Goal: Task Accomplishment & Management: Use online tool/utility

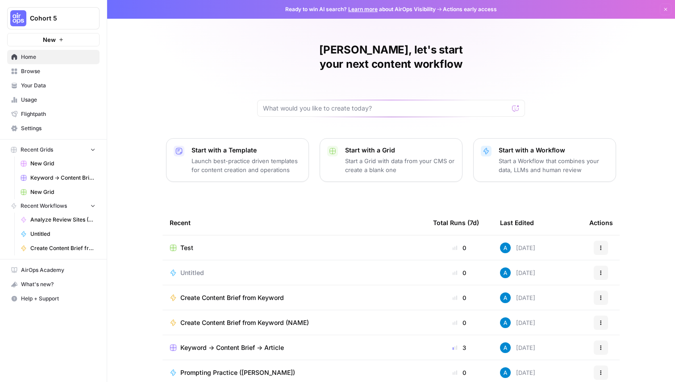
click at [52, 125] on span "Settings" at bounding box center [58, 128] width 75 height 8
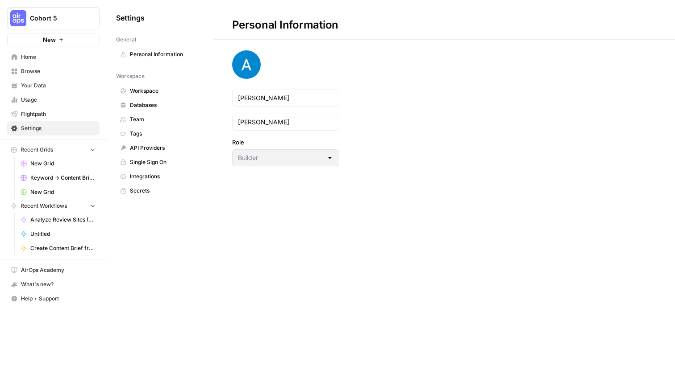
click at [141, 121] on span "Team" at bounding box center [165, 120] width 71 height 8
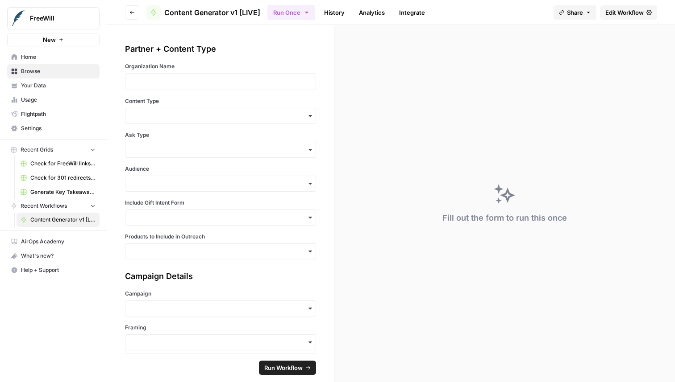
click at [626, 11] on span "Edit Workflow" at bounding box center [624, 12] width 38 height 9
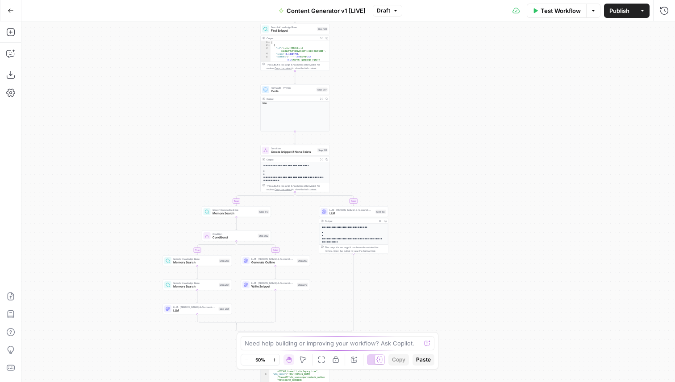
drag, startPoint x: 497, startPoint y: 99, endPoint x: 422, endPoint y: 333, distance: 245.4
click at [422, 332] on body "FreeWill New Home Browse Your Data Usage Flightpath Settings Recent Grids Check…" at bounding box center [337, 191] width 675 height 382
drag, startPoint x: 393, startPoint y: 149, endPoint x: 452, endPoint y: 234, distance: 103.2
click at [452, 233] on div "true false true false true false true false true false true false Workflow Set …" at bounding box center [347, 201] width 653 height 361
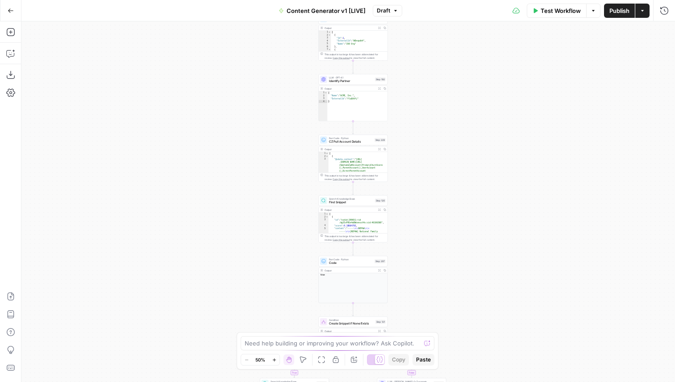
drag, startPoint x: 448, startPoint y: 62, endPoint x: 448, endPoint y: 238, distance: 175.8
click at [448, 241] on div "true false true false true false true false true false true false Workflow Set …" at bounding box center [347, 201] width 653 height 361
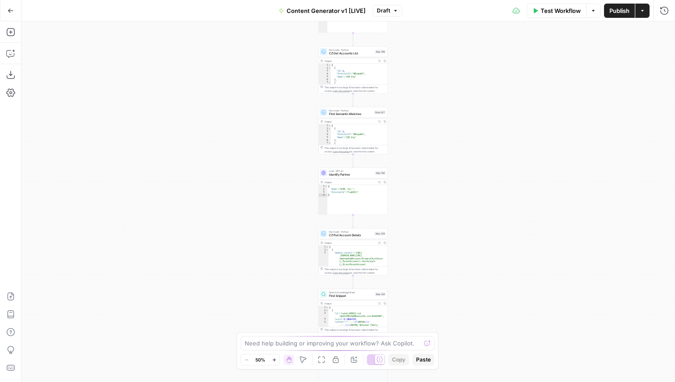
drag, startPoint x: 441, startPoint y: 92, endPoint x: 441, endPoint y: 275, distance: 183.4
click at [441, 274] on div "true false true false true false true false true false true false Workflow Set …" at bounding box center [347, 201] width 653 height 361
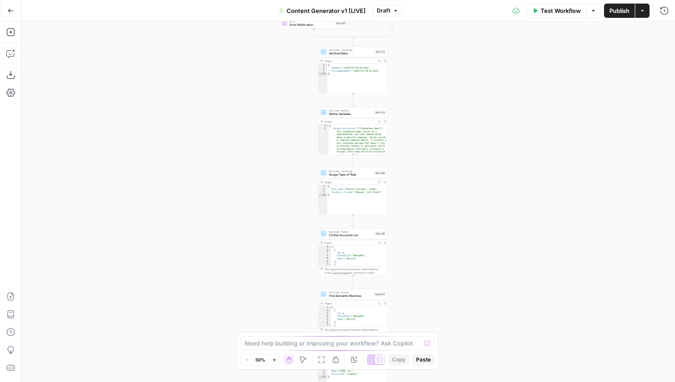
drag, startPoint x: 424, startPoint y: 85, endPoint x: 424, endPoint y: 347, distance: 261.4
click at [424, 347] on body "FreeWill New Home Browse Your Data Usage Flightpath Settings Recent Grids Check…" at bounding box center [337, 191] width 675 height 382
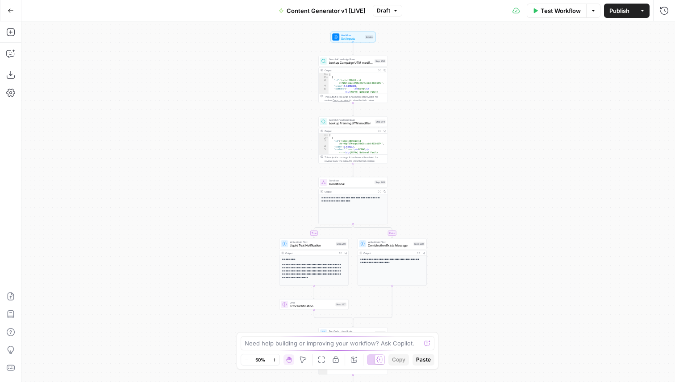
drag, startPoint x: 418, startPoint y: 159, endPoint x: 410, endPoint y: 291, distance: 132.2
click at [410, 290] on div "true false true false true false true false true false true false Workflow Set …" at bounding box center [347, 201] width 653 height 361
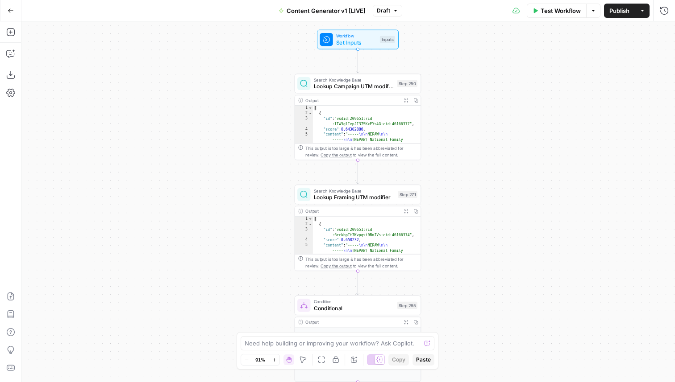
drag, startPoint x: 391, startPoint y: 69, endPoint x: 467, endPoint y: 69, distance: 75.4
click at [467, 69] on div "true false true false true false true false true false true false Workflow Set …" at bounding box center [347, 201] width 653 height 361
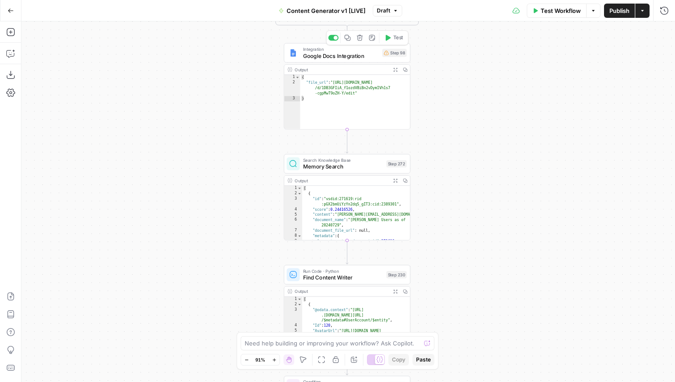
click at [368, 60] on span "Google Docs Integration" at bounding box center [341, 56] width 76 height 8
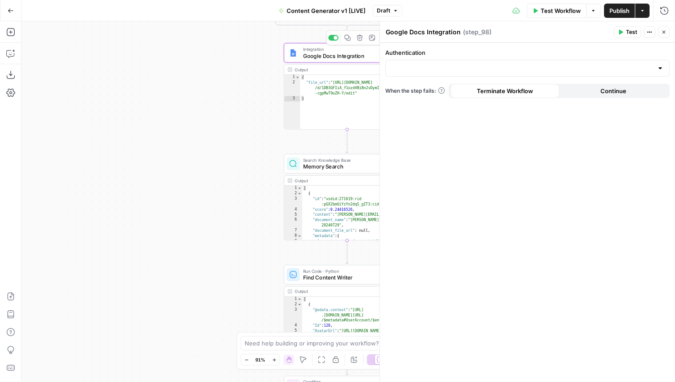
drag, startPoint x: 240, startPoint y: 148, endPoint x: 78, endPoint y: 220, distance: 177.6
click at [78, 220] on div "true false true false true false true true false true false false Workflow Set …" at bounding box center [347, 201] width 653 height 361
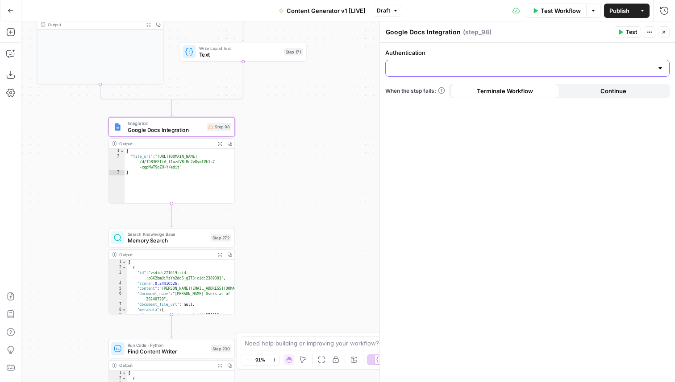
click at [532, 70] on input "Authentication" at bounding box center [522, 68] width 262 height 9
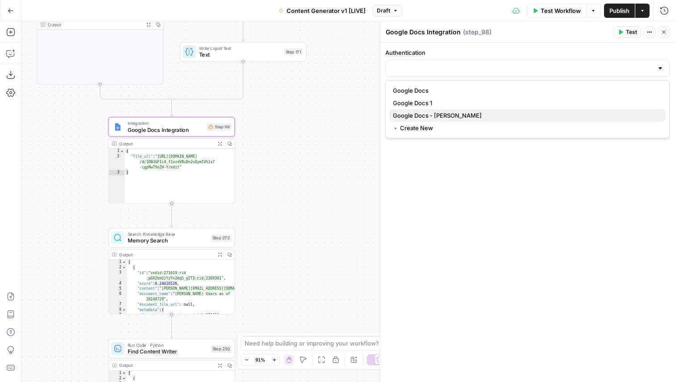
click at [467, 116] on span "Google Docs - Kelly Jo Drey" at bounding box center [525, 115] width 265 height 9
type input "Google Docs - Kelly Jo Drey"
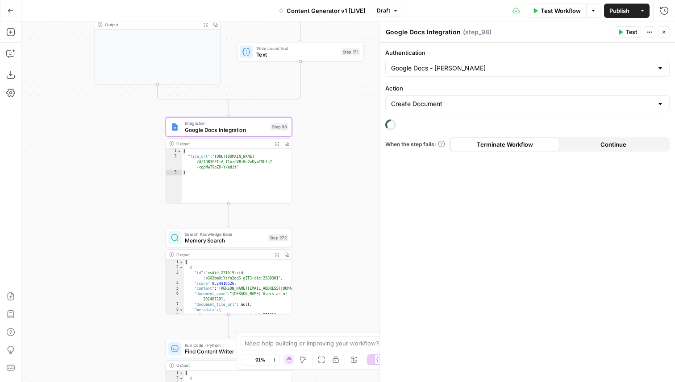
drag, startPoint x: 273, startPoint y: 151, endPoint x: 327, endPoint y: 149, distance: 54.0
click at [327, 149] on div "true false true false true false true true false true false false Workflow Set …" at bounding box center [347, 201] width 653 height 361
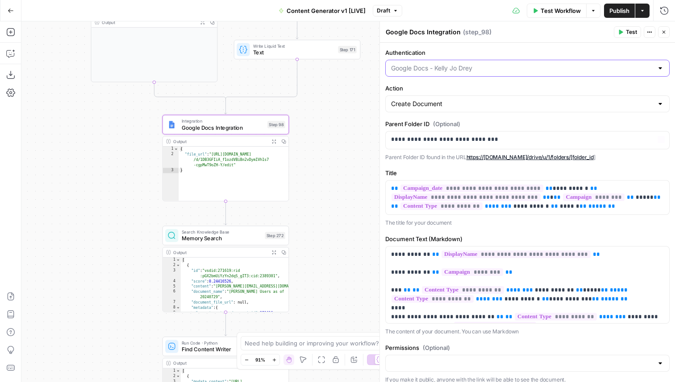
click at [484, 66] on input "Authentication" at bounding box center [522, 68] width 262 height 9
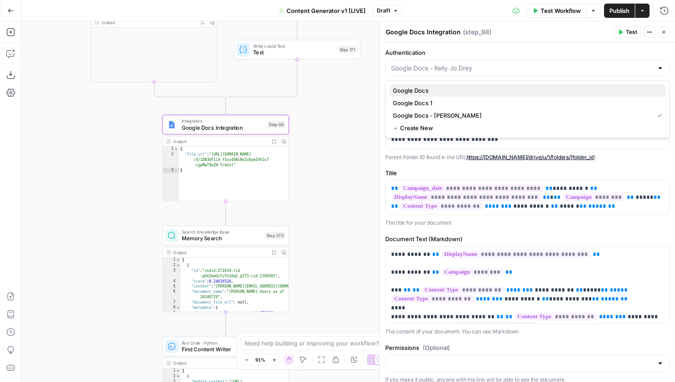
click at [423, 89] on span "Google Docs" at bounding box center [525, 90] width 265 height 9
type input "Google Docs"
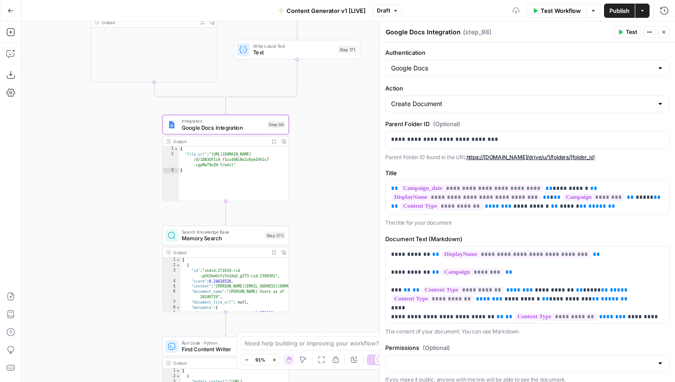
click at [460, 75] on div "Google Docs" at bounding box center [527, 68] width 284 height 17
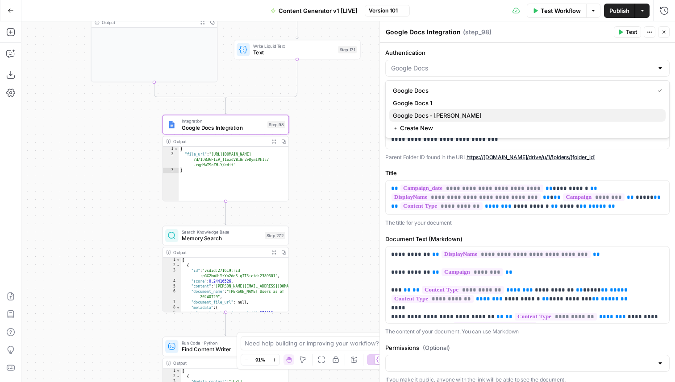
click at [445, 114] on span "Google Docs - Kelly Jo Drey" at bounding box center [525, 115] width 265 height 9
type input "Google Docs - Kelly Jo Drey"
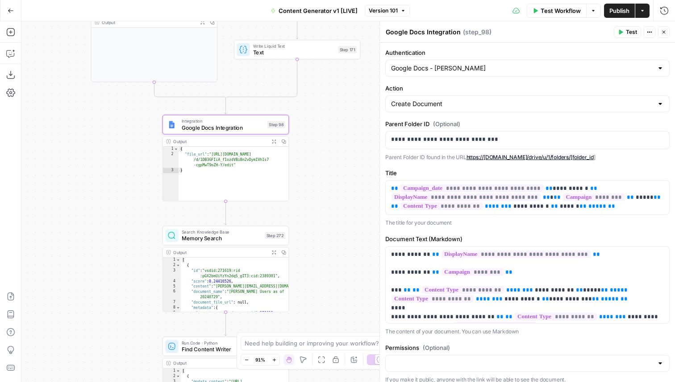
click at [467, 41] on header "Google Docs Integration Google Docs Integration ( step_98 ) Test Actions Close" at bounding box center [527, 31] width 295 height 21
click at [666, 34] on icon "button" at bounding box center [663, 31] width 5 height 5
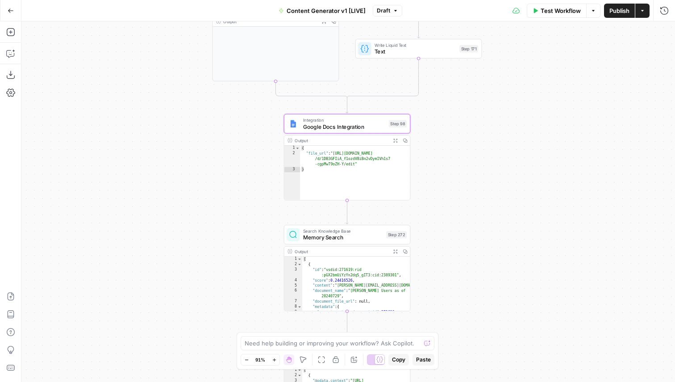
drag, startPoint x: 315, startPoint y: 151, endPoint x: 433, endPoint y: 149, distance: 117.8
click at [433, 149] on div "true false true false true false true true false true false false Workflow Set …" at bounding box center [347, 201] width 653 height 361
click at [385, 17] on div "Content Generator v1 [LIVE] Draft" at bounding box center [337, 11] width 129 height 14
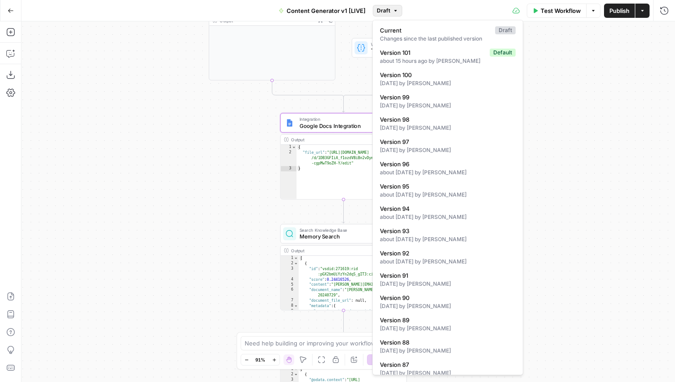
click at [384, 7] on span "Draft" at bounding box center [383, 11] width 13 height 8
click at [451, 12] on div "Test Workflow Options Publish Actions Run History" at bounding box center [538, 10] width 273 height 21
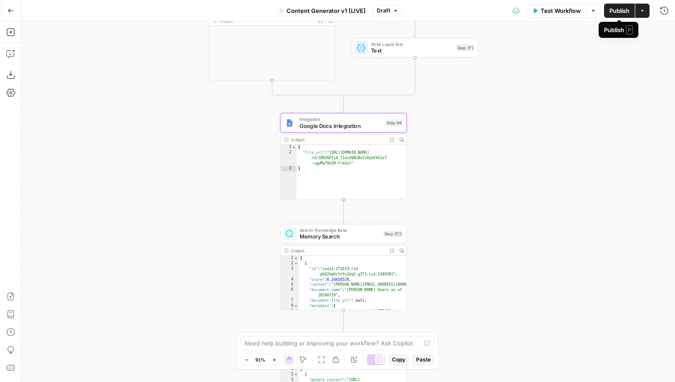
click at [624, 12] on span "Publish" at bounding box center [619, 10] width 20 height 9
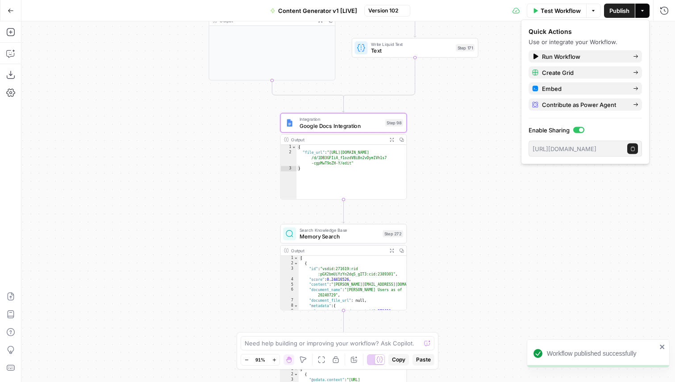
click at [472, 132] on div "true false true false true false true true false true false false Workflow Set …" at bounding box center [347, 201] width 653 height 361
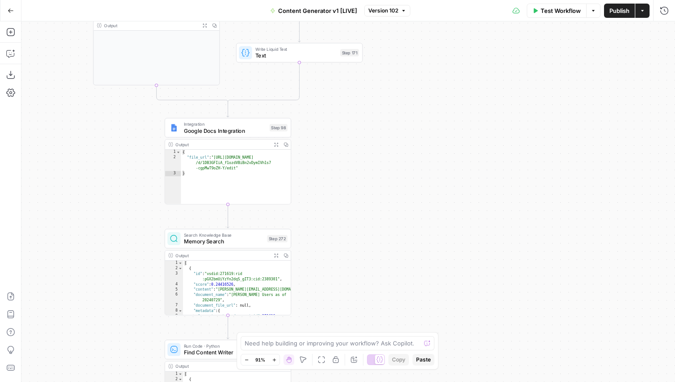
drag, startPoint x: 497, startPoint y: 165, endPoint x: 374, endPoint y: 169, distance: 122.3
click at [374, 170] on div "true false true false true false true true false true false false Workflow Set …" at bounding box center [347, 201] width 653 height 361
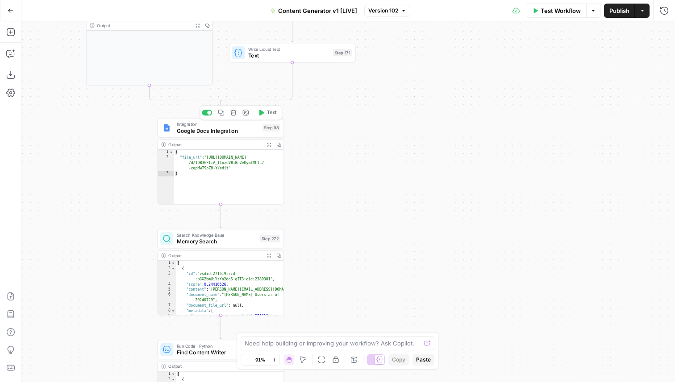
click at [246, 132] on span "Google Docs Integration" at bounding box center [218, 131] width 83 height 8
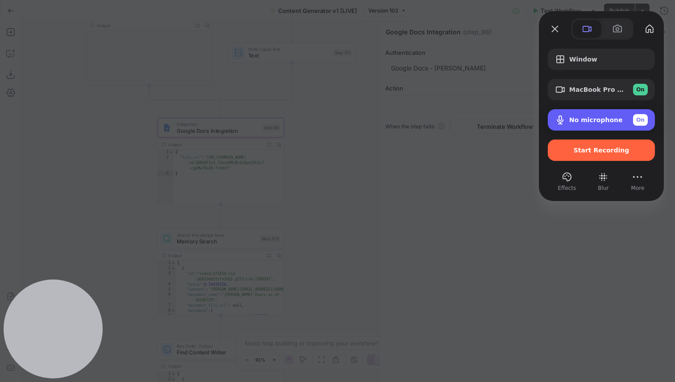
click at [599, 122] on span "No microphone" at bounding box center [596, 119] width 54 height 7
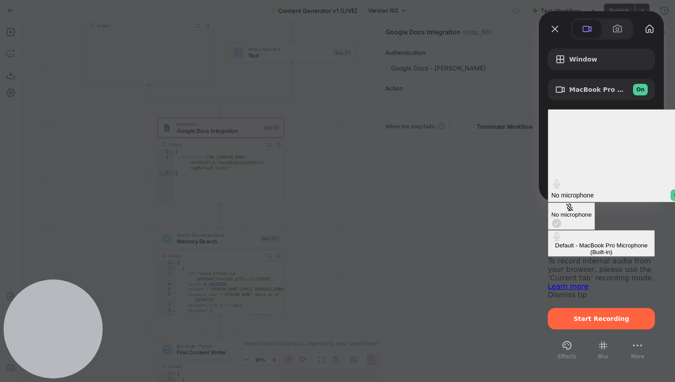
click at [551, 211] on div "No microphone" at bounding box center [571, 214] width 40 height 7
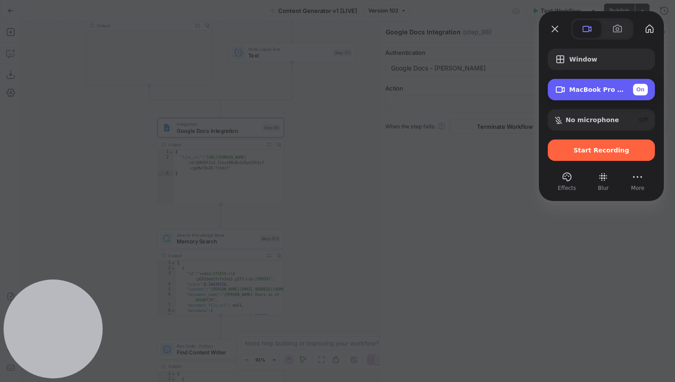
click at [592, 80] on div "MacBook Pro Camera (0000:0001) On" at bounding box center [600, 89] width 107 height 21
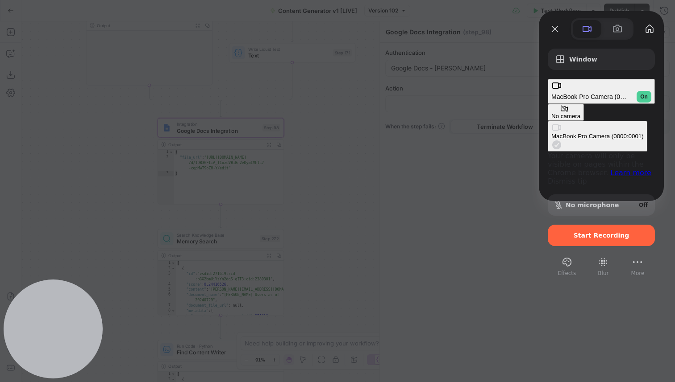
click at [547, 104] on button "No camera" at bounding box center [565, 112] width 36 height 17
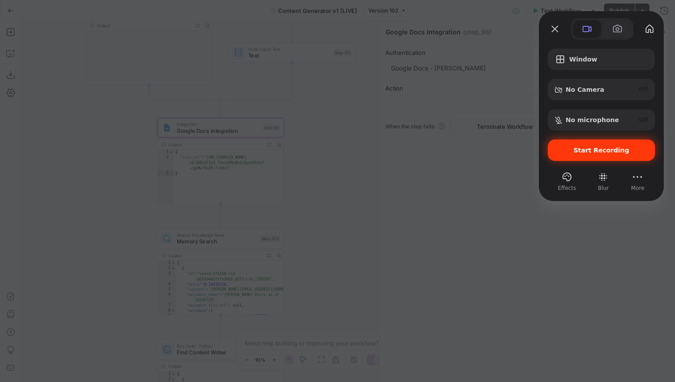
click at [607, 154] on span "Start Recording" at bounding box center [601, 150] width 56 height 7
click at [582, 143] on div "Start Recording" at bounding box center [600, 150] width 107 height 21
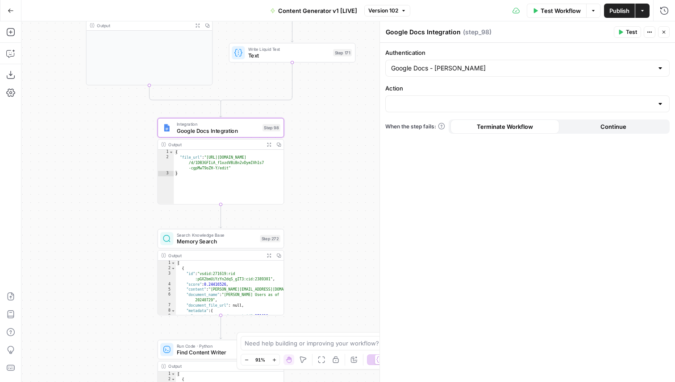
click at [664, 33] on icon "button" at bounding box center [663, 31] width 5 height 5
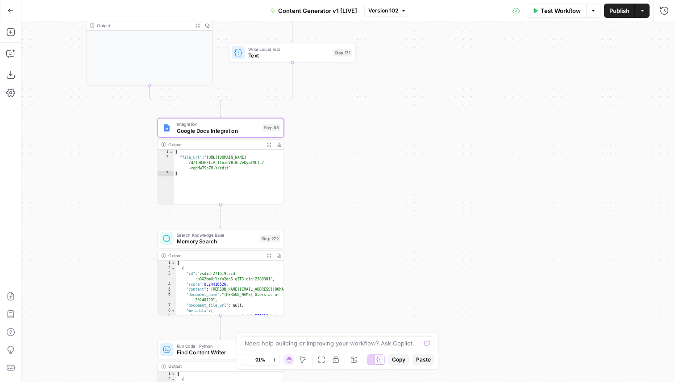
click at [224, 131] on span "Google Docs Integration" at bounding box center [218, 131] width 83 height 8
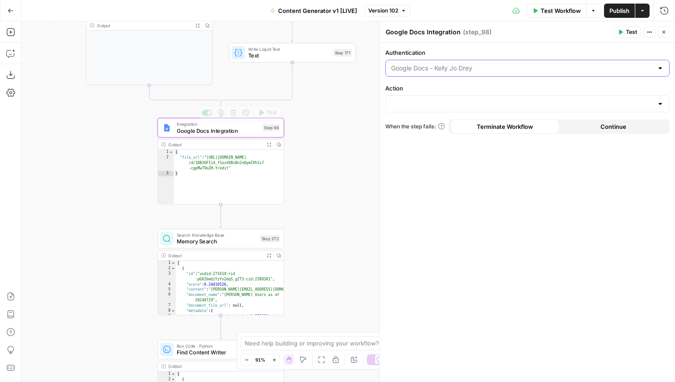
click at [466, 68] on input "Authentication" at bounding box center [522, 68] width 262 height 9
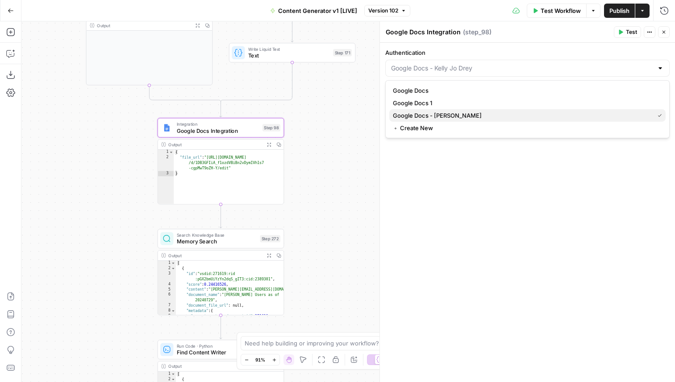
click at [446, 119] on span "Google Docs - Kelly Jo Drey" at bounding box center [521, 115] width 257 height 9
type input "Google Docs - Kelly Jo Drey"
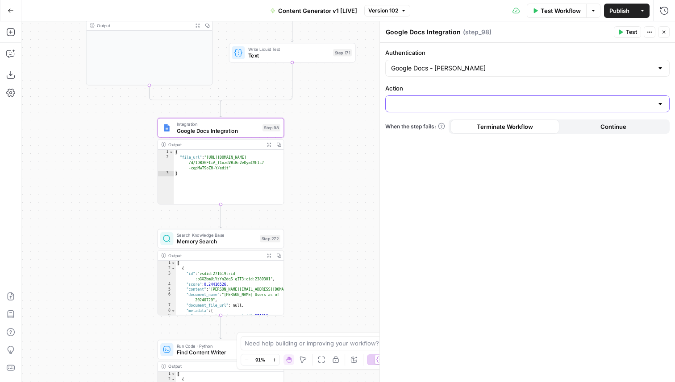
click at [455, 102] on input "Action" at bounding box center [522, 103] width 262 height 9
click at [432, 128] on span "Create Document" at bounding box center [525, 126] width 265 height 9
type input "Create Document"
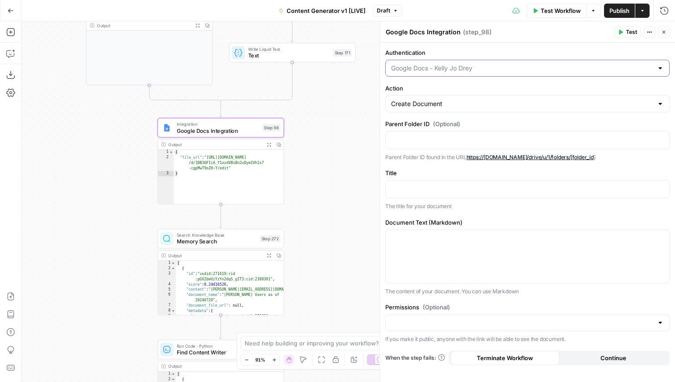
click at [445, 68] on input "Authentication" at bounding box center [522, 68] width 262 height 9
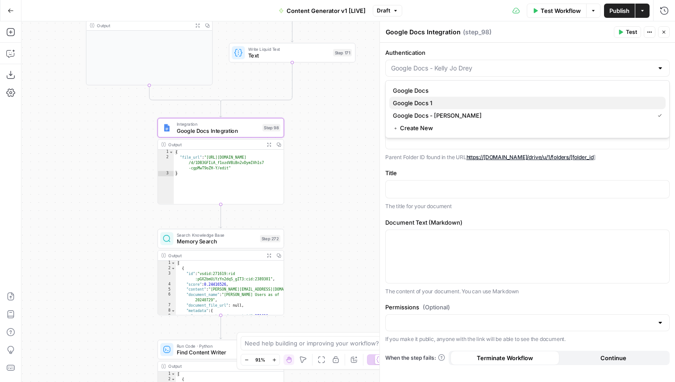
click at [433, 106] on span "Google Docs 1" at bounding box center [525, 103] width 265 height 9
type input "Google Docs 1"
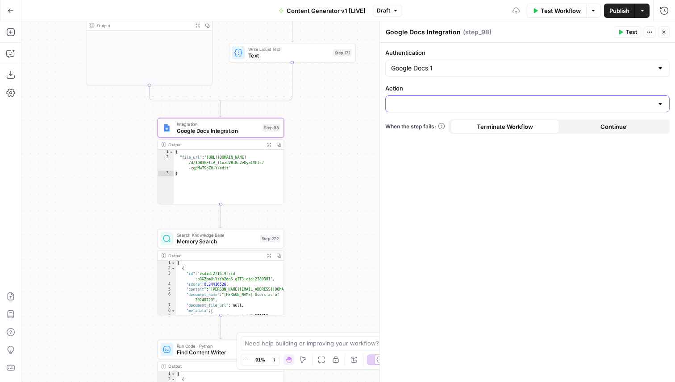
click at [431, 104] on input "Action" at bounding box center [522, 103] width 262 height 9
click at [422, 126] on span "Create Document" at bounding box center [525, 126] width 265 height 9
type input "Create Document"
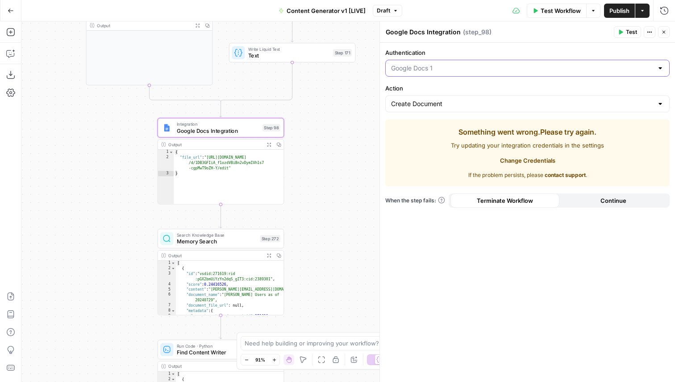
click at [443, 68] on input "Authentication" at bounding box center [522, 68] width 262 height 9
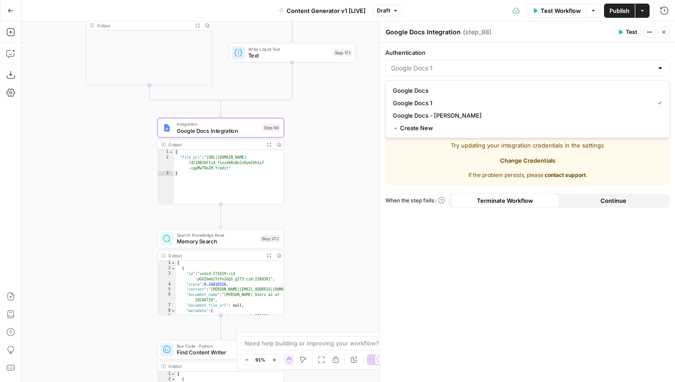
type input "Google Docs 1"
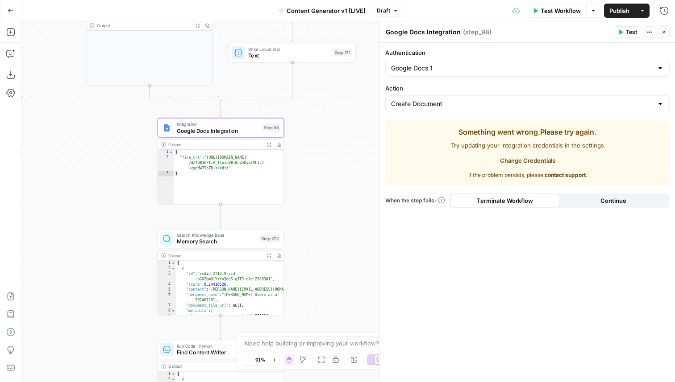
click at [422, 261] on div "Authentication Google Docs 1 Action Create Document Something went wrong. Pleas…" at bounding box center [527, 213] width 295 height 340
click at [439, 73] on div "Google Docs 1" at bounding box center [527, 68] width 284 height 17
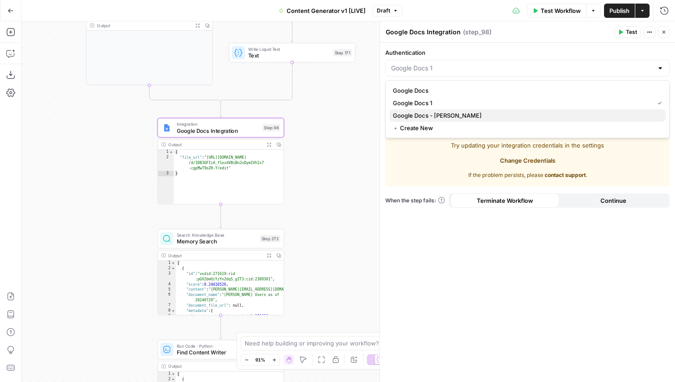
click at [437, 110] on button "Google Docs - Kelly Jo Drey" at bounding box center [527, 115] width 276 height 12
type input "Google Docs - Kelly Jo Drey"
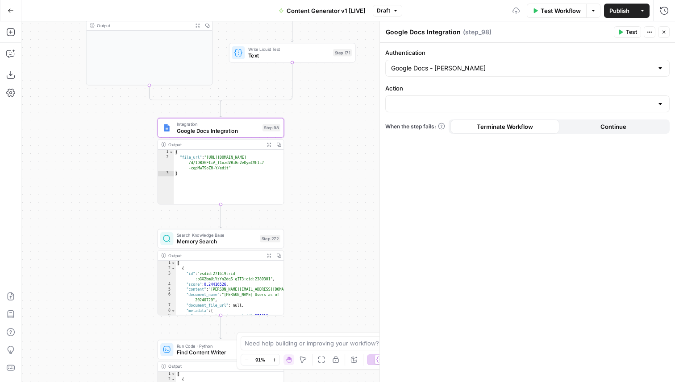
click at [434, 108] on div at bounding box center [527, 103] width 284 height 17
click at [422, 141] on span "Get Document" at bounding box center [525, 138] width 265 height 9
type input "Get Document"
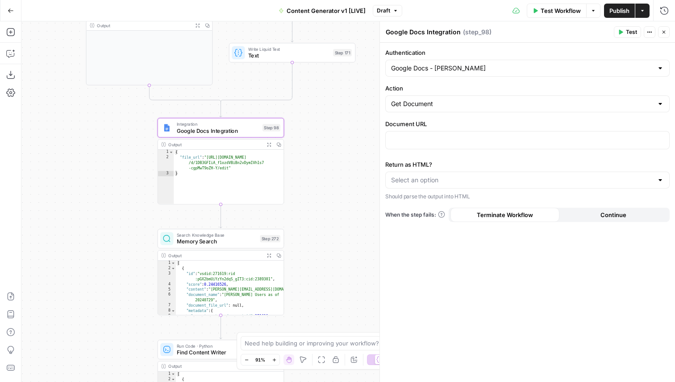
click at [383, 7] on span "Draft" at bounding box center [383, 11] width 13 height 8
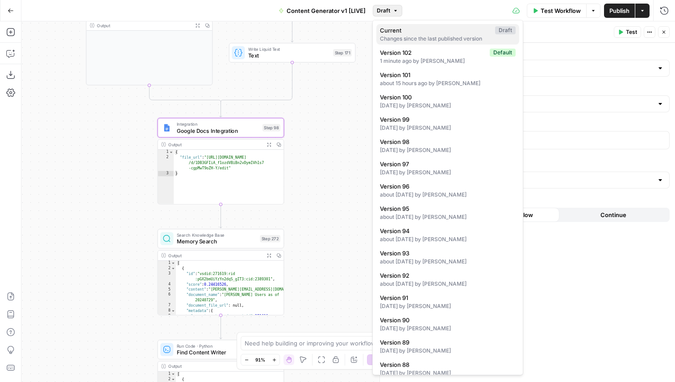
click at [405, 39] on div "Changes since the last published version" at bounding box center [448, 39] width 136 height 8
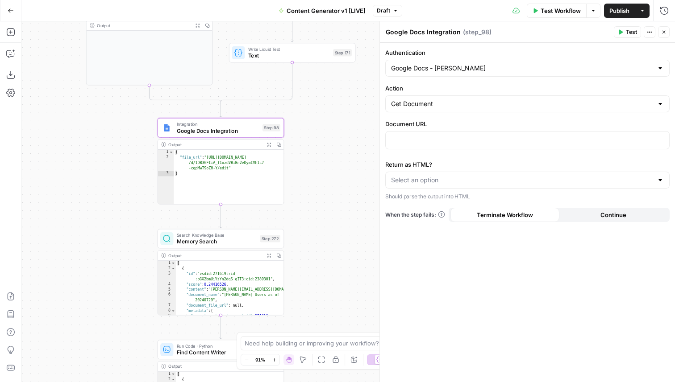
click at [394, 8] on icon "button" at bounding box center [395, 10] width 5 height 5
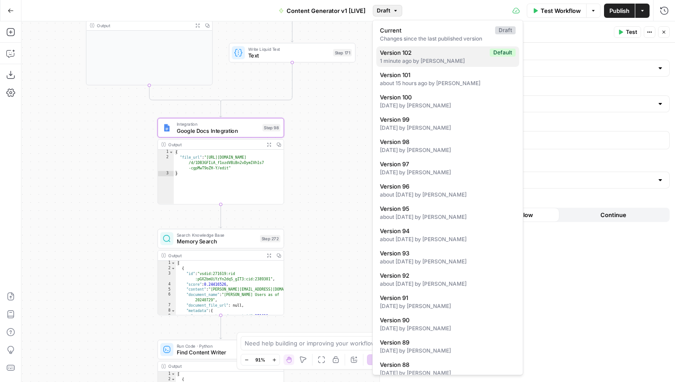
click at [397, 62] on div "1 minute ago by Andrea McCormick" at bounding box center [448, 61] width 136 height 8
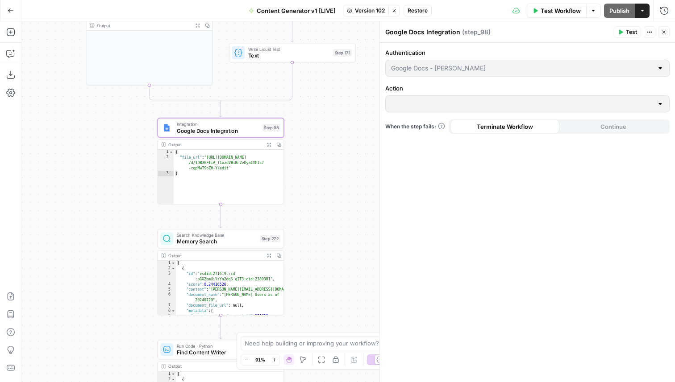
click at [666, 32] on span "Close" at bounding box center [666, 32] width 0 height 0
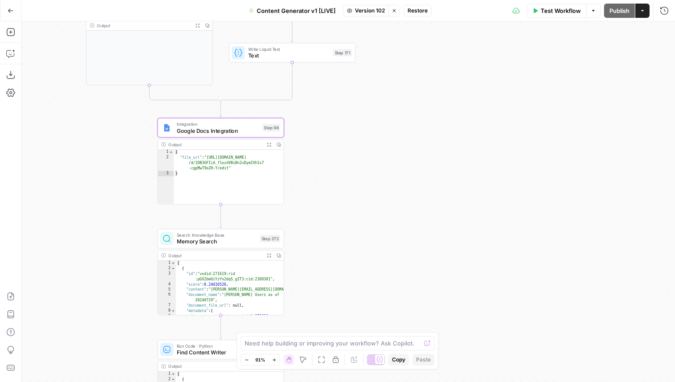
click at [237, 123] on span "Integration" at bounding box center [218, 124] width 83 height 7
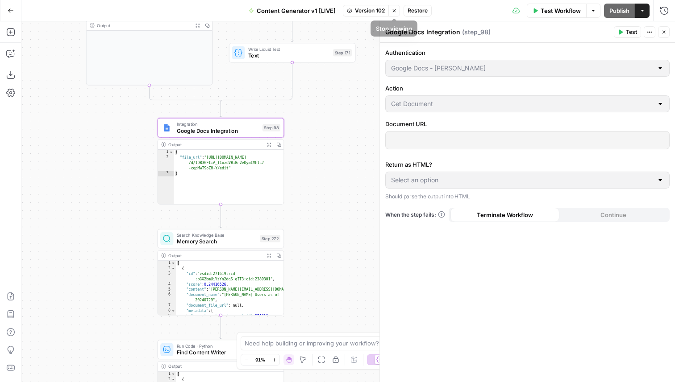
click at [418, 10] on span "Restore" at bounding box center [417, 11] width 20 height 8
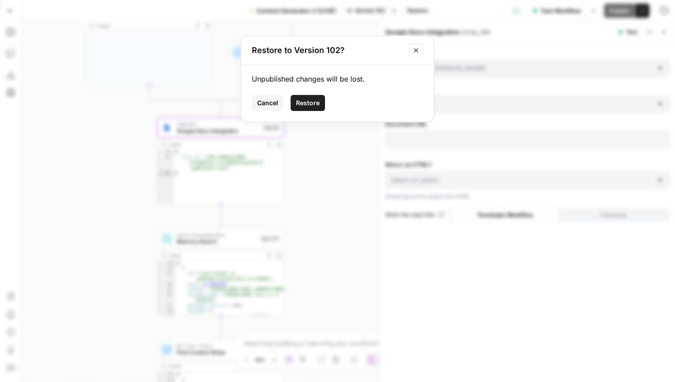
click at [417, 53] on icon "Close modal" at bounding box center [415, 50] width 7 height 7
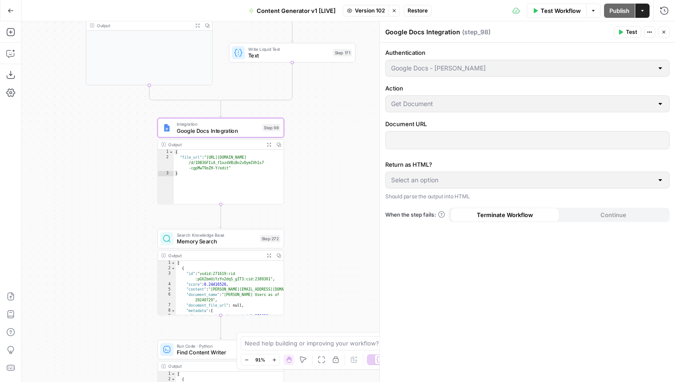
click at [397, 13] on button "Stop viewing" at bounding box center [394, 11] width 12 height 12
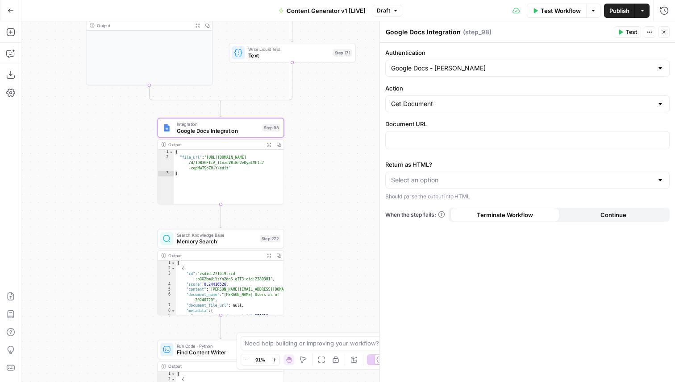
click at [386, 9] on span "Draft" at bounding box center [383, 11] width 13 height 8
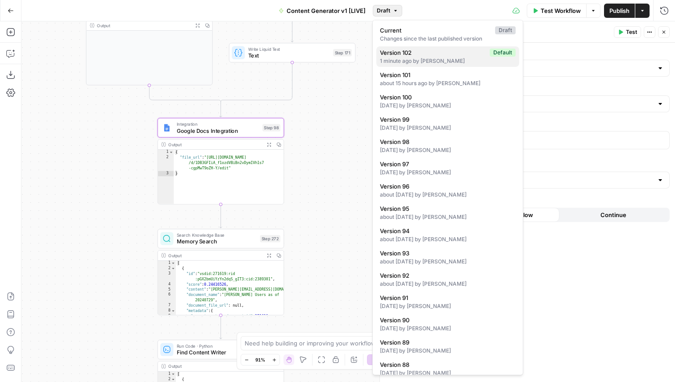
click at [426, 57] on div "1 minute ago by Andrea McCormick" at bounding box center [448, 61] width 136 height 8
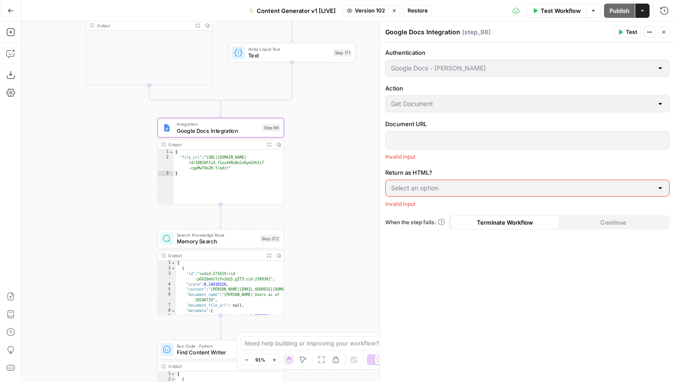
click at [668, 32] on button "Close" at bounding box center [664, 32] width 12 height 12
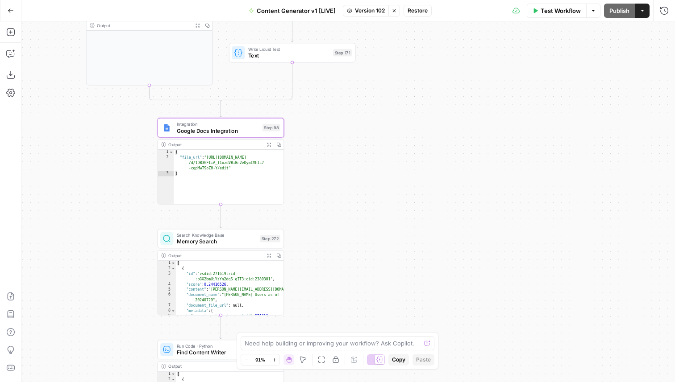
click at [236, 239] on span "Memory Search" at bounding box center [217, 242] width 80 height 8
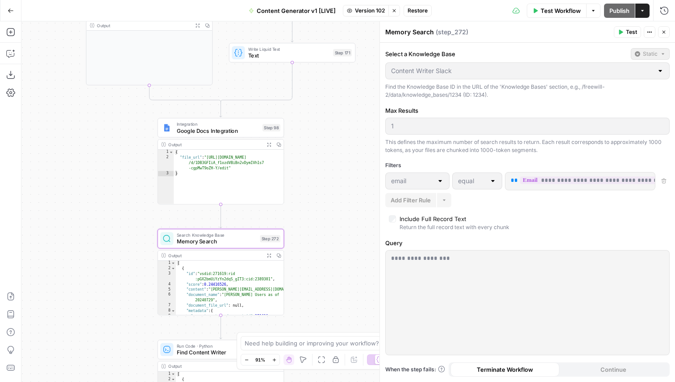
click at [242, 130] on span "Google Docs Integration" at bounding box center [218, 131] width 83 height 8
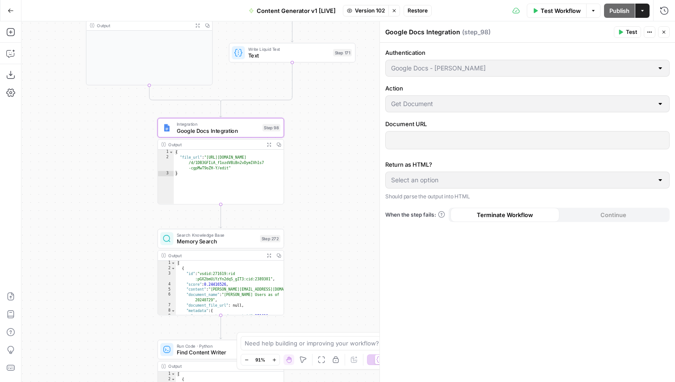
drag, startPoint x: 666, startPoint y: 29, endPoint x: 447, endPoint y: 21, distance: 218.8
click at [666, 29] on button "Close" at bounding box center [664, 32] width 12 height 12
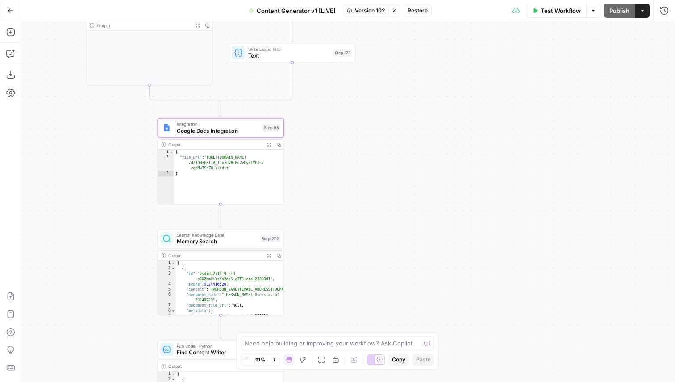
click at [397, 10] on button "Stop viewing" at bounding box center [394, 11] width 12 height 12
click at [355, 125] on div "true false true false true false true true false true false false Workflow Set …" at bounding box center [347, 201] width 653 height 361
click at [232, 132] on span "Google Docs Integration" at bounding box center [218, 131] width 83 height 8
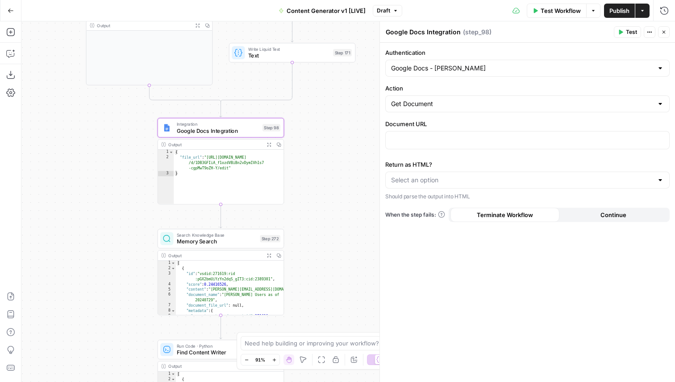
click at [661, 33] on icon "button" at bounding box center [663, 31] width 5 height 5
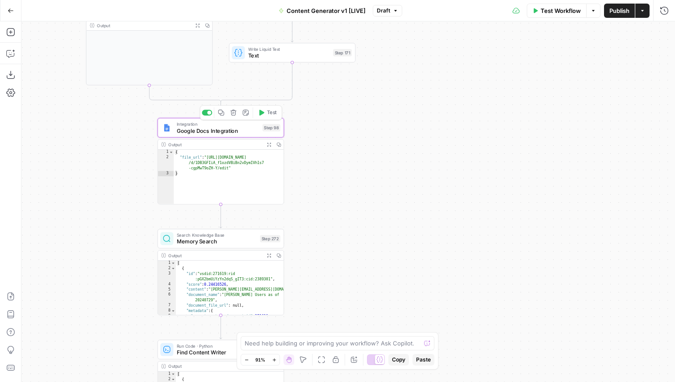
click at [222, 113] on icon "button" at bounding box center [221, 112] width 7 height 7
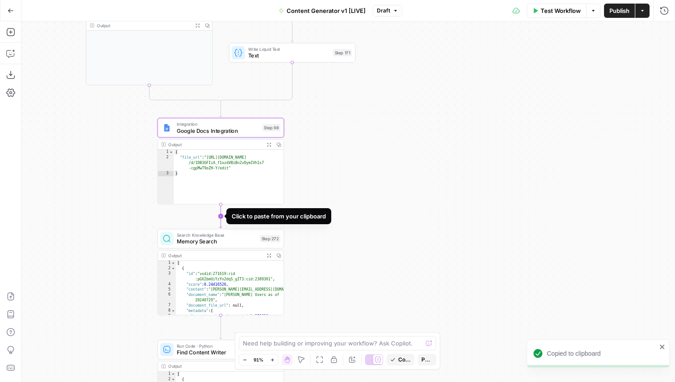
click at [220, 217] on icon "Edge from step_98 to step_272" at bounding box center [220, 217] width 2 height 24
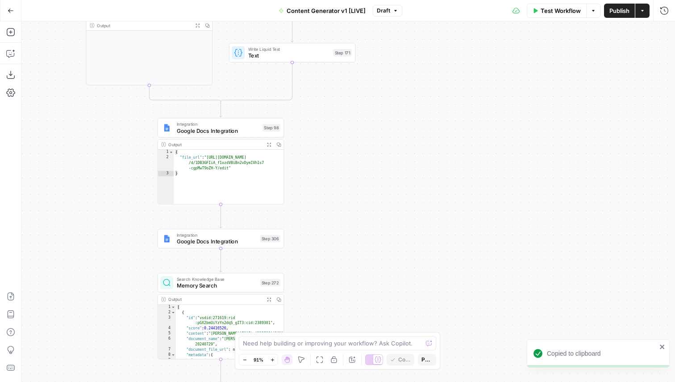
click at [247, 240] on span "Google Docs Integration" at bounding box center [217, 242] width 80 height 8
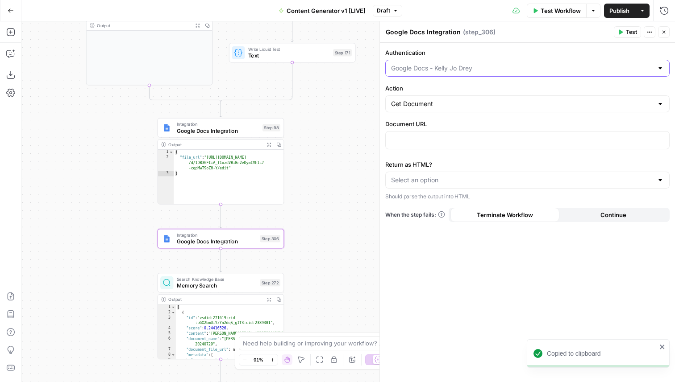
click at [479, 70] on input "Authentication" at bounding box center [522, 68] width 262 height 9
click at [452, 114] on span "Google Docs - Kelly Jo Drey" at bounding box center [521, 115] width 257 height 9
type input "Google Docs - Kelly Jo Drey"
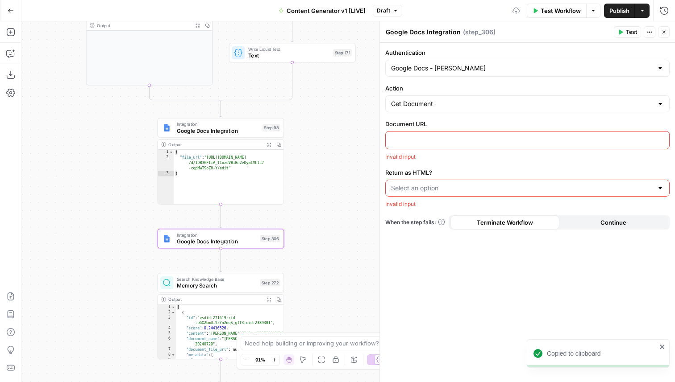
click at [433, 141] on p at bounding box center [527, 139] width 273 height 9
